Goal: Find specific page/section: Find specific page/section

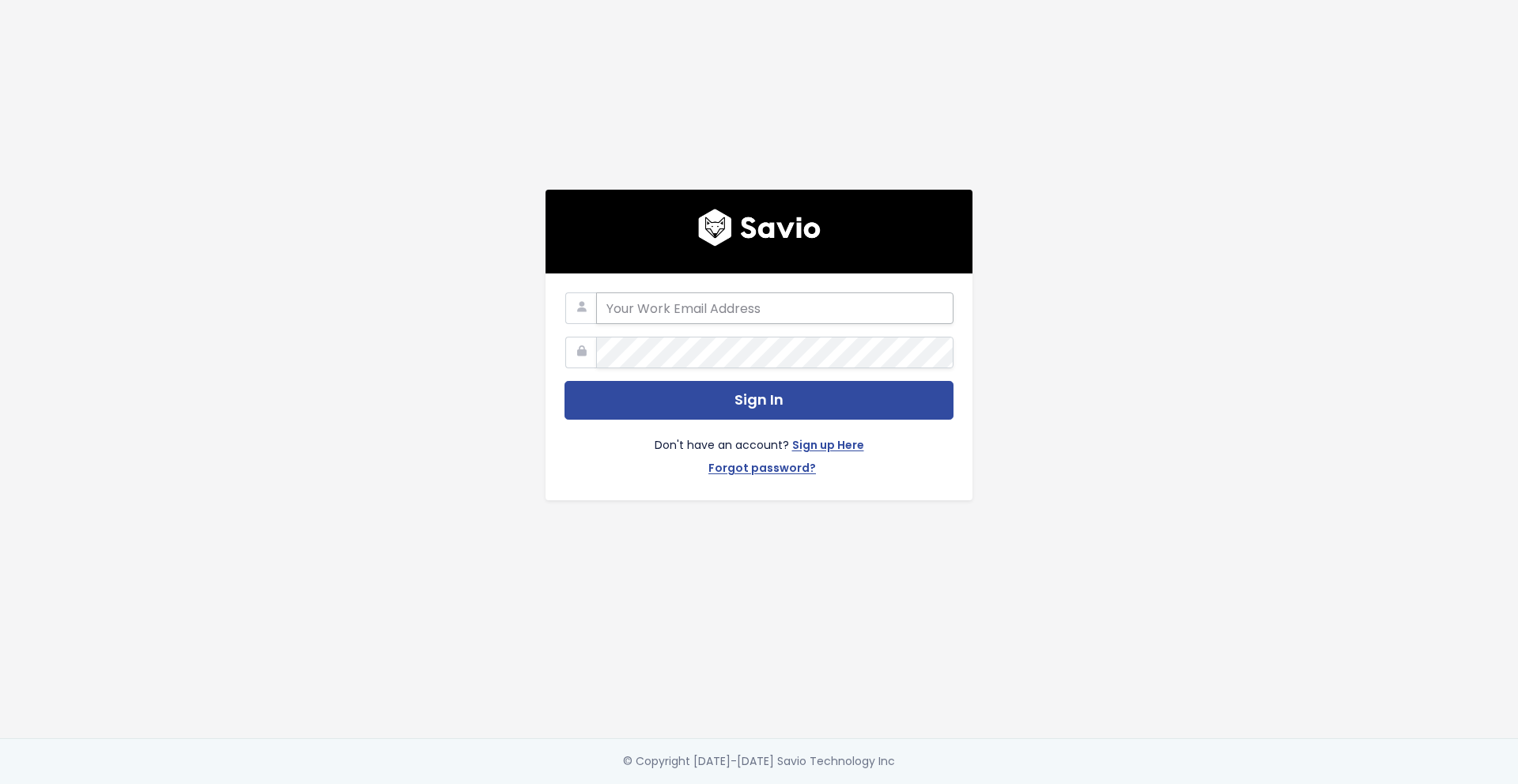
click at [732, 304] on input "email" at bounding box center [774, 308] width 358 height 32
type input "lizzy.weiss@stackpack.co"
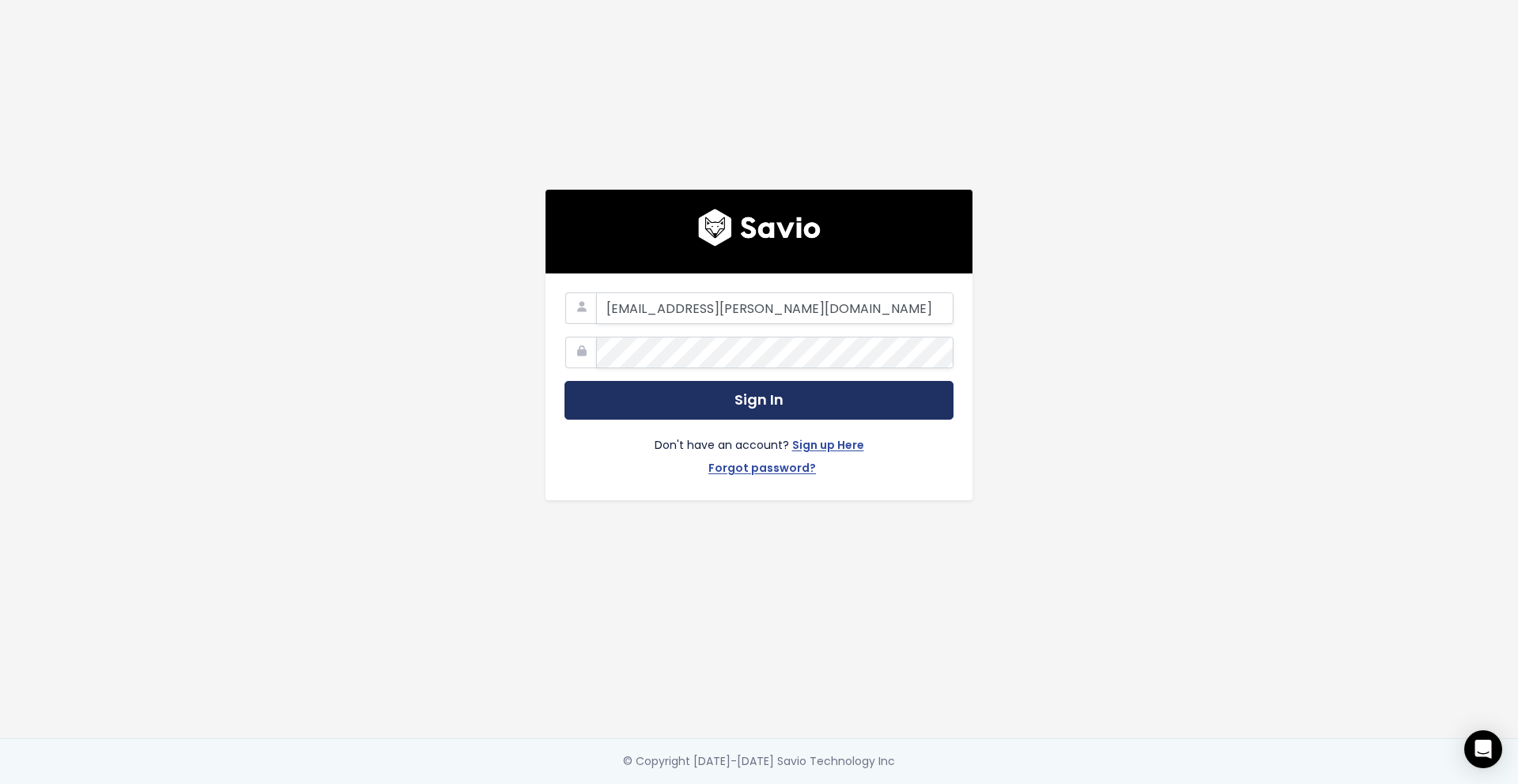
click at [721, 400] on button "Sign In" at bounding box center [759, 400] width 389 height 38
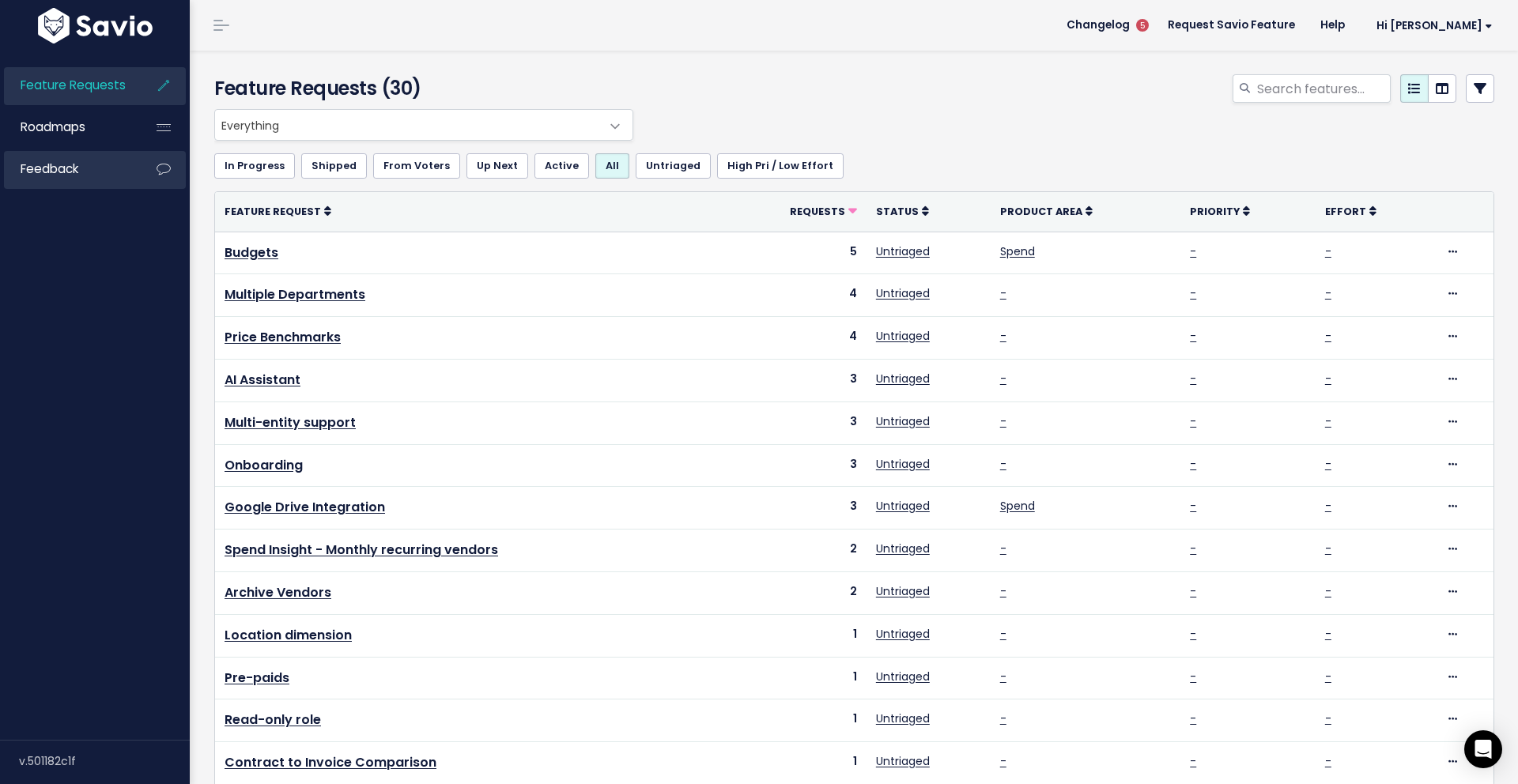
click at [65, 170] on span "Feedback" at bounding box center [49, 169] width 58 height 17
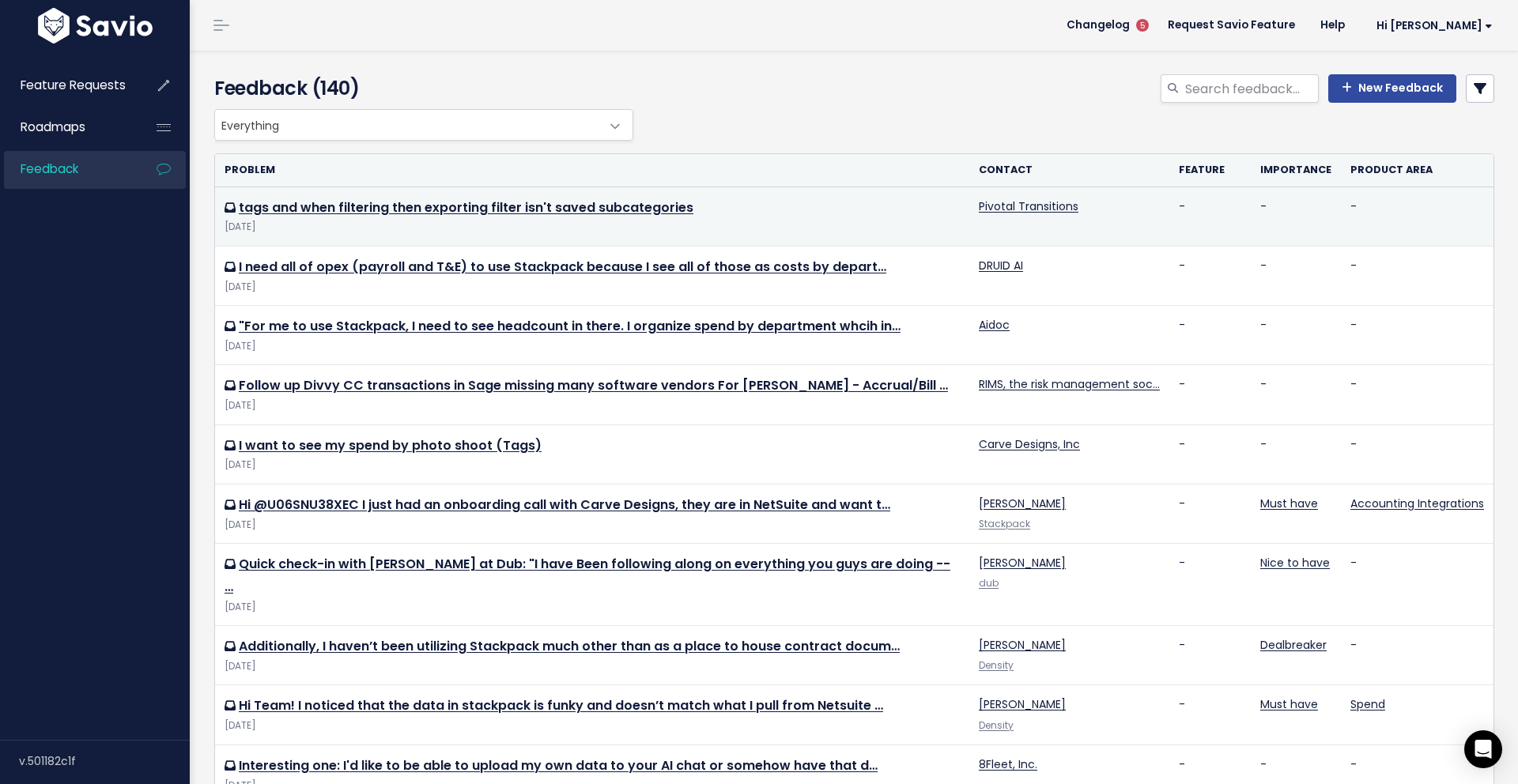
click at [341, 217] on td "tags and when filtering then exporting filter isn't saved subcategories Oct 8 2…" at bounding box center [591, 215] width 754 height 59
click at [338, 204] on link "tags and when filtering then exporting filter isn't saved subcategories" at bounding box center [466, 207] width 454 height 18
